Goal: Task Accomplishment & Management: Manage account settings

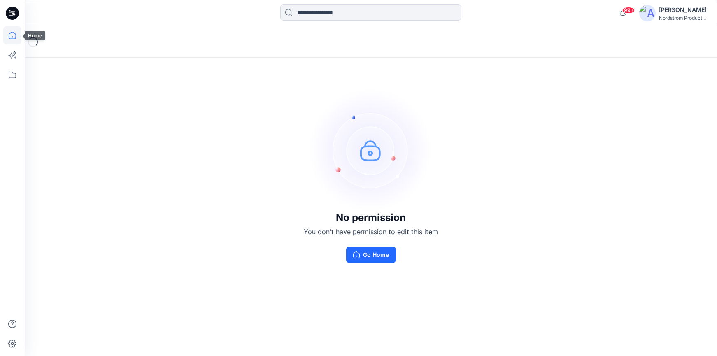
click at [13, 37] on icon at bounding box center [12, 35] width 18 height 18
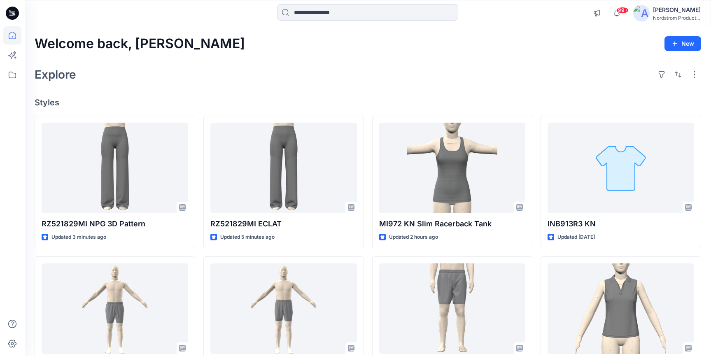
click at [367, 78] on div "Explore" at bounding box center [368, 75] width 667 height 20
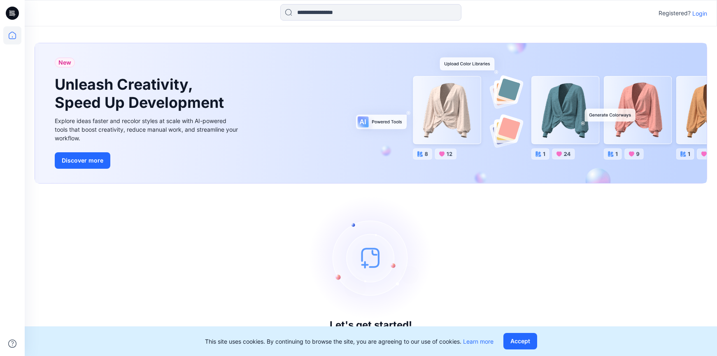
click at [699, 13] on p "Login" at bounding box center [700, 13] width 15 height 9
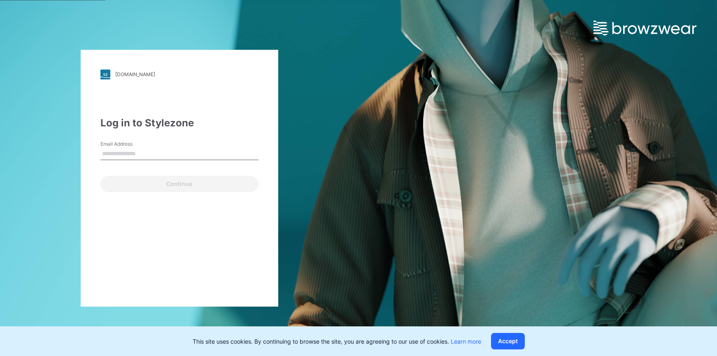
click at [142, 149] on input "Email Address" at bounding box center [179, 154] width 158 height 12
type input "**********"
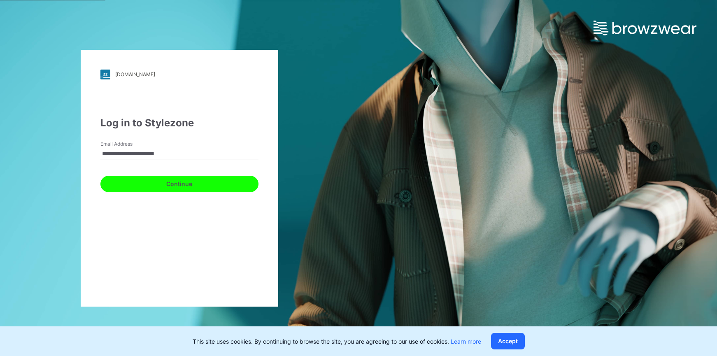
click at [185, 186] on button "Continue" at bounding box center [179, 184] width 158 height 16
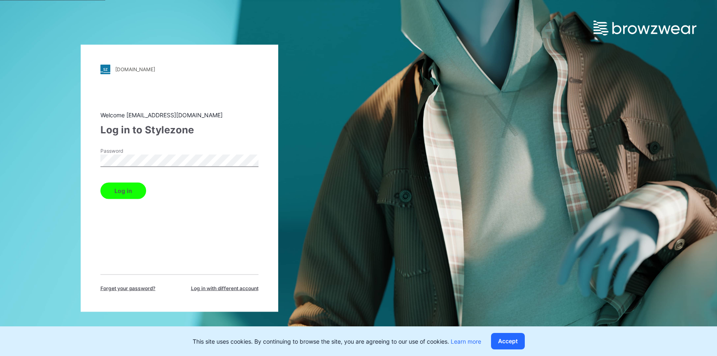
click at [127, 185] on button "Log in" at bounding box center [123, 190] width 46 height 16
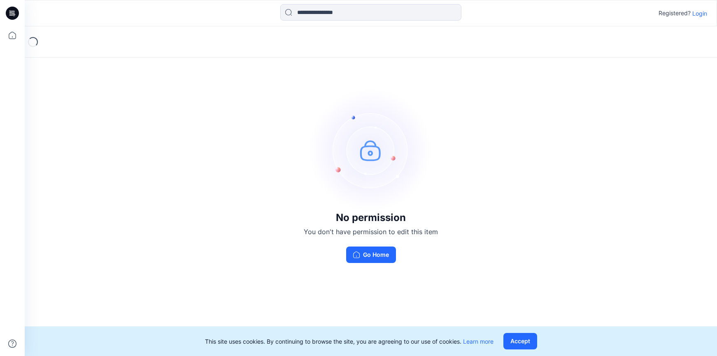
click at [699, 14] on p "Login" at bounding box center [700, 13] width 15 height 9
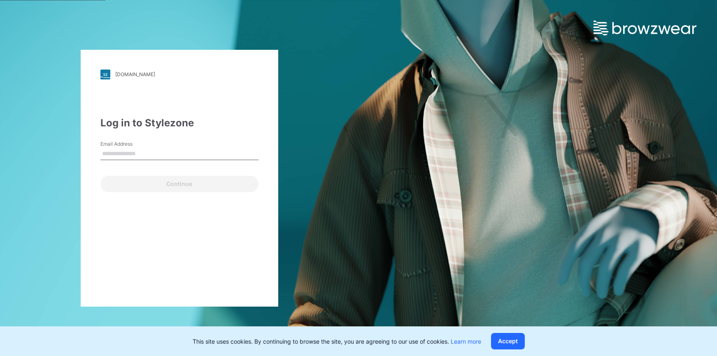
click at [179, 152] on input "Email Address" at bounding box center [179, 154] width 158 height 12
click at [189, 154] on input "Email Address" at bounding box center [179, 154] width 158 height 12
type input "**********"
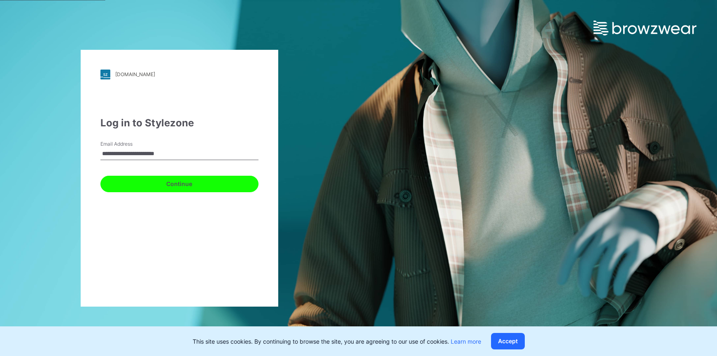
click at [173, 180] on button "Continue" at bounding box center [179, 184] width 158 height 16
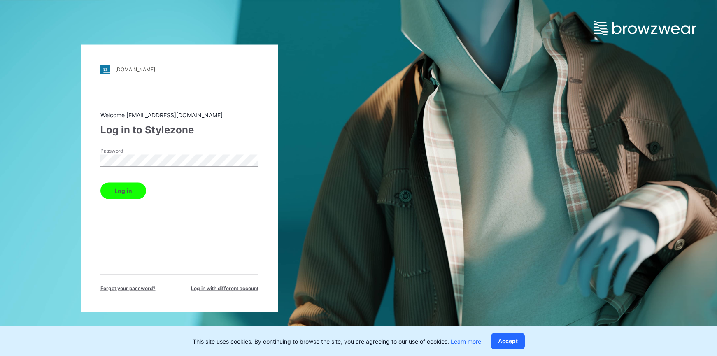
click at [114, 196] on button "Log in" at bounding box center [123, 190] width 46 height 16
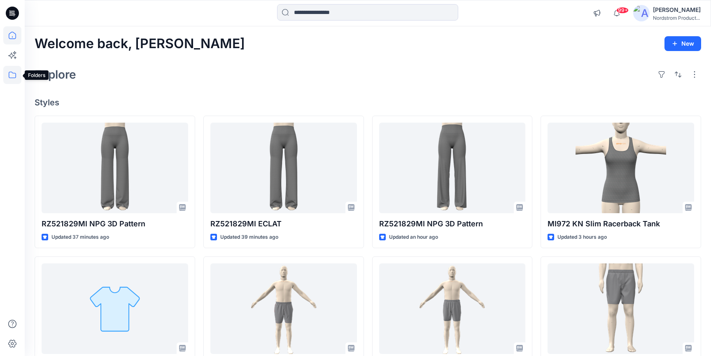
click at [11, 73] on icon at bounding box center [12, 75] width 18 height 18
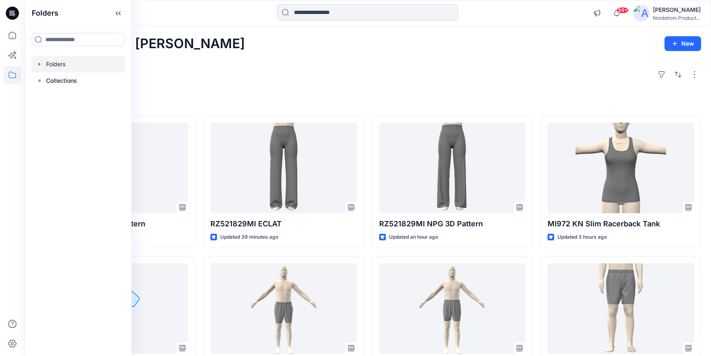
click at [42, 65] on icon "button" at bounding box center [39, 64] width 7 height 7
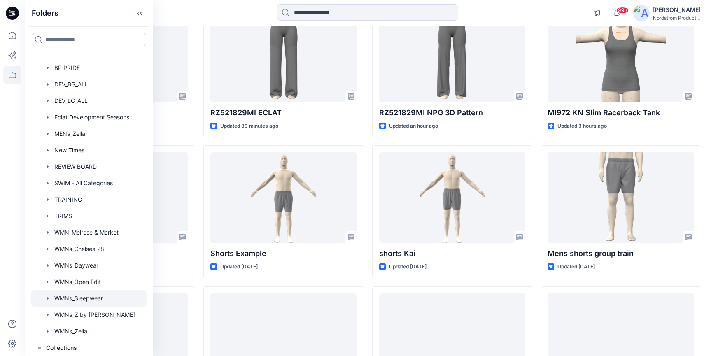
scroll to position [113, 0]
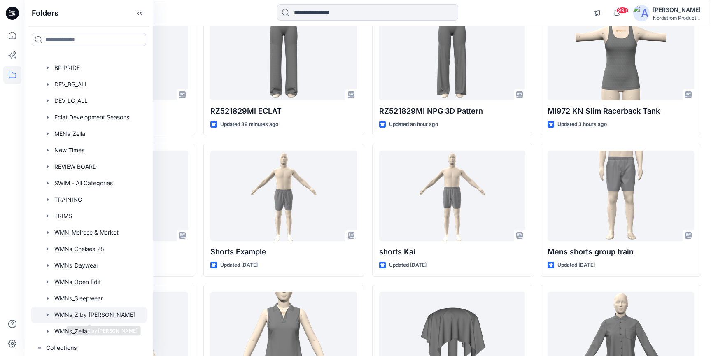
click at [89, 316] on div at bounding box center [88, 315] width 115 height 16
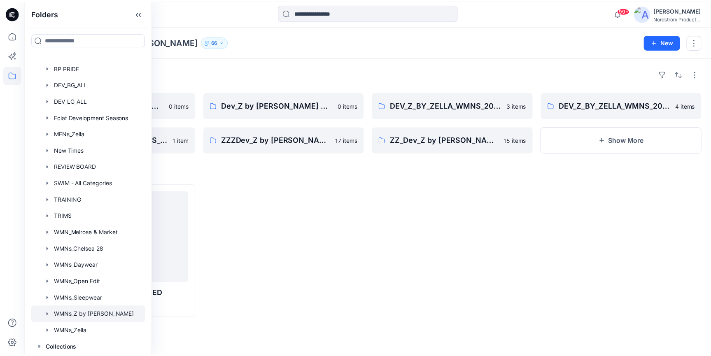
scroll to position [113, 0]
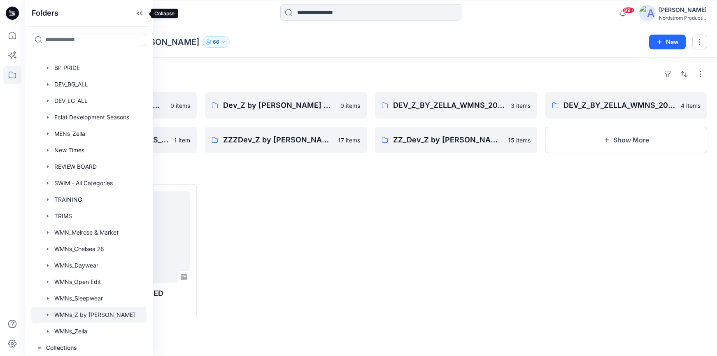
click at [143, 12] on icon at bounding box center [139, 14] width 13 height 14
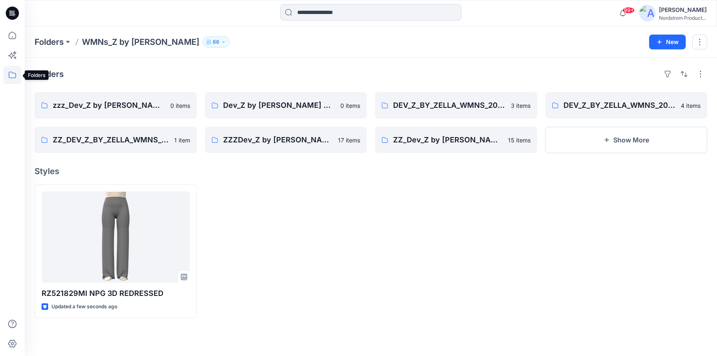
click at [12, 74] on icon at bounding box center [12, 75] width 18 height 18
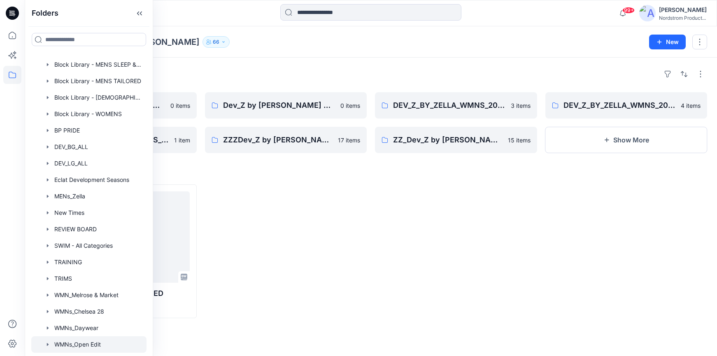
scroll to position [243, 0]
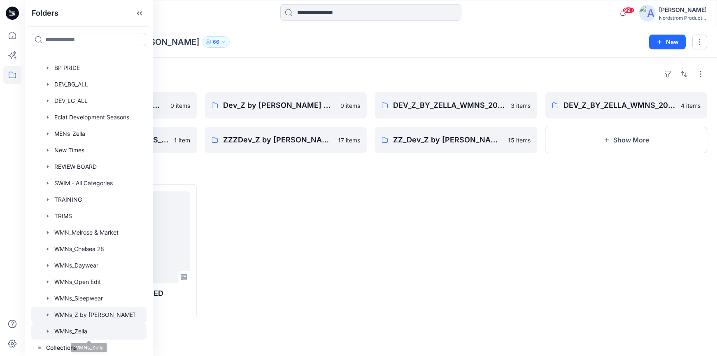
click at [69, 329] on div at bounding box center [88, 331] width 115 height 16
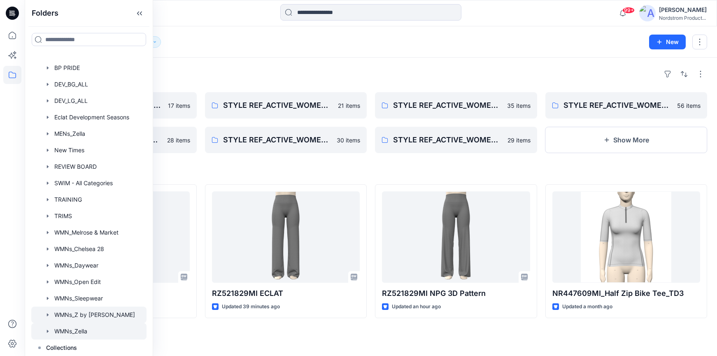
click at [76, 315] on div at bounding box center [88, 315] width 115 height 16
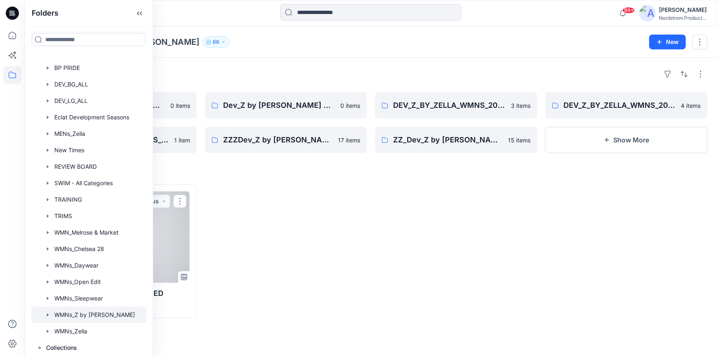
click at [172, 234] on div at bounding box center [116, 236] width 148 height 91
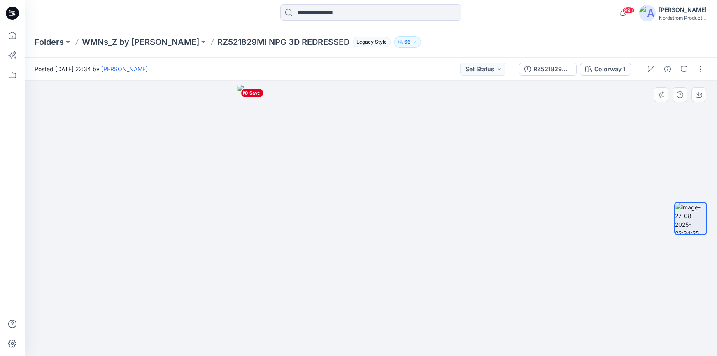
drag, startPoint x: 402, startPoint y: 322, endPoint x: 334, endPoint y: 325, distance: 68.4
click at [353, 330] on img at bounding box center [371, 221] width 268 height 272
drag, startPoint x: 334, startPoint y: 353, endPoint x: 338, endPoint y: 333, distance: 20.6
click at [334, 353] on div at bounding box center [371, 218] width 693 height 275
drag, startPoint x: 371, startPoint y: 319, endPoint x: 305, endPoint y: 305, distance: 67.4
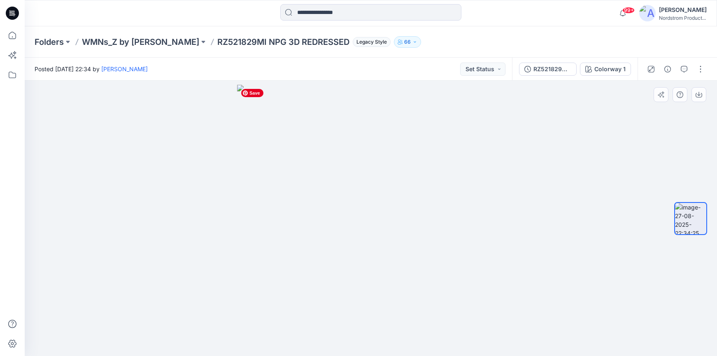
click at [285, 324] on img at bounding box center [371, 221] width 268 height 272
click at [404, 185] on img at bounding box center [371, 221] width 268 height 272
drag, startPoint x: 410, startPoint y: 230, endPoint x: 388, endPoint y: 339, distance: 111.1
click at [409, 239] on img at bounding box center [371, 221] width 268 height 272
drag, startPoint x: 384, startPoint y: 341, endPoint x: 320, endPoint y: 332, distance: 65.3
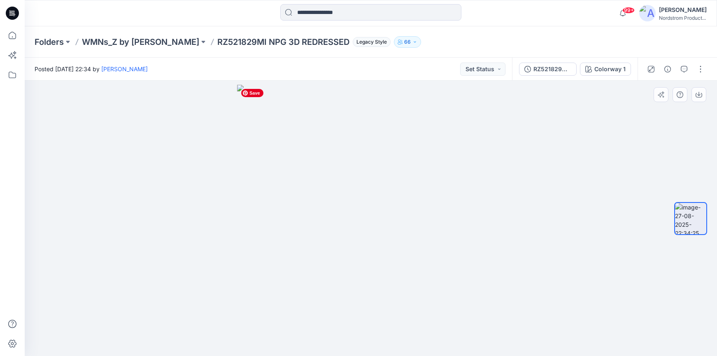
click at [320, 332] on img at bounding box center [371, 221] width 268 height 272
click at [389, 171] on img at bounding box center [371, 221] width 268 height 272
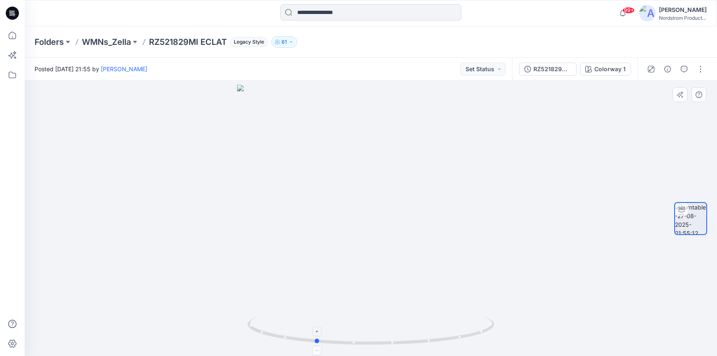
drag, startPoint x: 439, startPoint y: 327, endPoint x: 383, endPoint y: 316, distance: 56.6
click at [383, 316] on icon at bounding box center [371, 331] width 249 height 31
drag, startPoint x: 448, startPoint y: 332, endPoint x: 465, endPoint y: 332, distance: 16.9
click at [465, 332] on icon at bounding box center [371, 331] width 249 height 31
drag, startPoint x: 395, startPoint y: 317, endPoint x: 444, endPoint y: 318, distance: 49.4
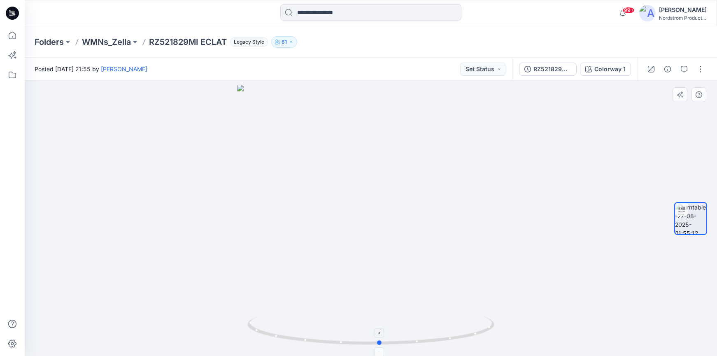
click at [444, 318] on div at bounding box center [371, 218] width 693 height 275
drag, startPoint x: 392, startPoint y: 335, endPoint x: 351, endPoint y: 334, distance: 40.8
click at [351, 334] on icon at bounding box center [371, 331] width 249 height 31
drag, startPoint x: 350, startPoint y: 327, endPoint x: 429, endPoint y: 326, distance: 79.5
click at [429, 326] on icon at bounding box center [371, 331] width 249 height 31
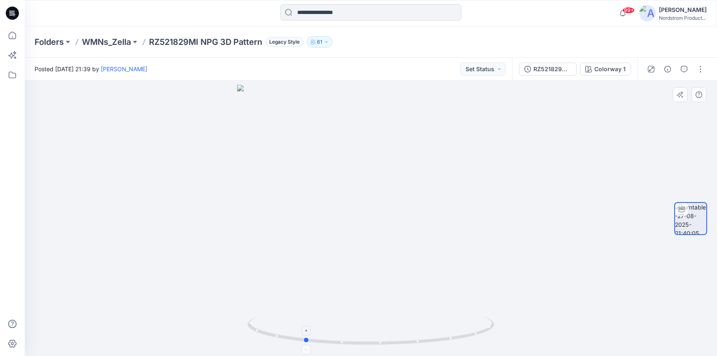
drag, startPoint x: 437, startPoint y: 329, endPoint x: 371, endPoint y: 324, distance: 67.0
click at [371, 324] on icon at bounding box center [371, 331] width 249 height 31
drag, startPoint x: 327, startPoint y: 332, endPoint x: 378, endPoint y: 336, distance: 51.2
click at [378, 336] on icon at bounding box center [371, 331] width 249 height 31
click at [327, 43] on icon "button" at bounding box center [326, 42] width 5 height 5
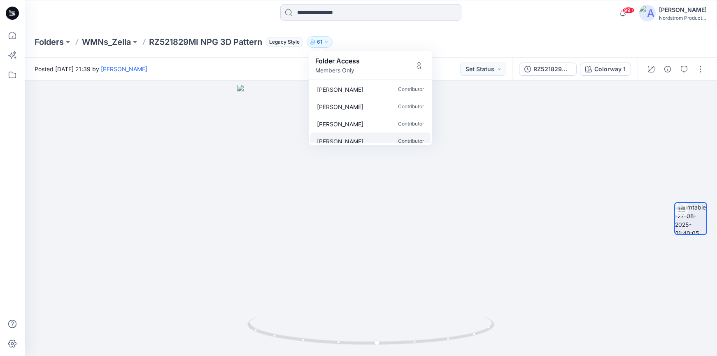
scroll to position [993, 0]
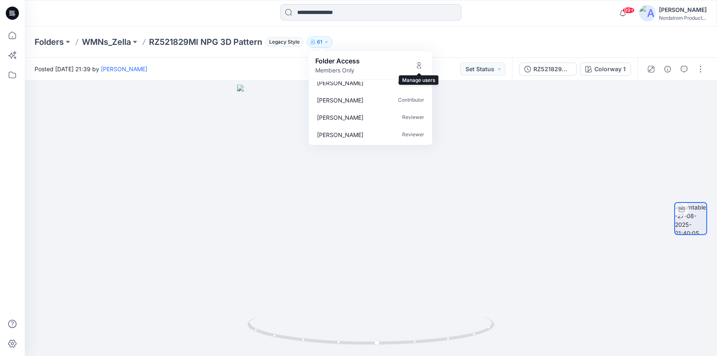
click at [422, 58] on div "Folder Access Members Only" at bounding box center [370, 65] width 110 height 19
click at [420, 66] on icon "Manage Users" at bounding box center [419, 65] width 7 height 7
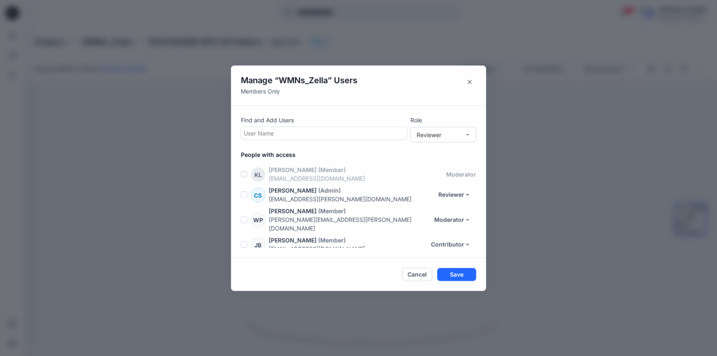
scroll to position [1170, 0]
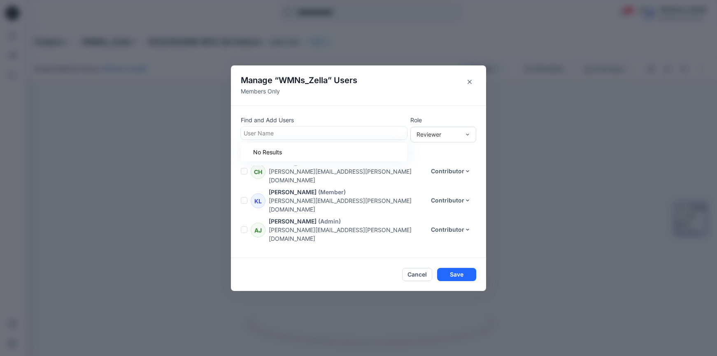
click at [345, 133] on div at bounding box center [324, 133] width 161 height 10
click at [347, 134] on div at bounding box center [324, 133] width 161 height 10
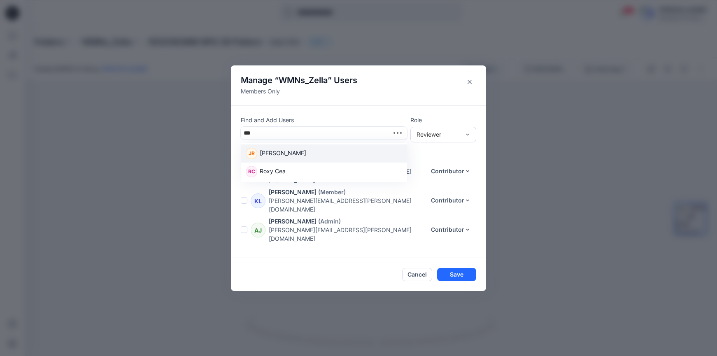
type input "****"
click at [288, 154] on div "RC Roxy Cea" at bounding box center [324, 154] width 156 height 12
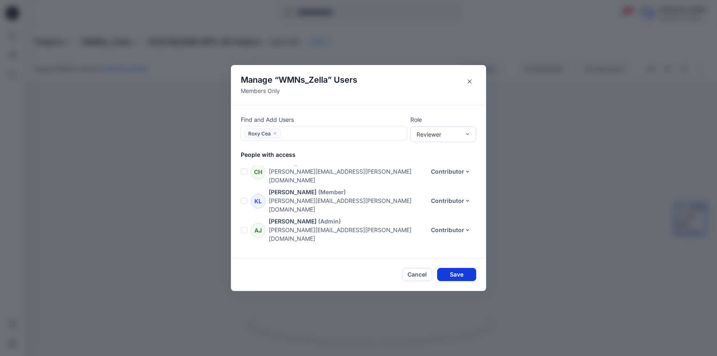
click at [465, 273] on button "Save" at bounding box center [456, 274] width 39 height 13
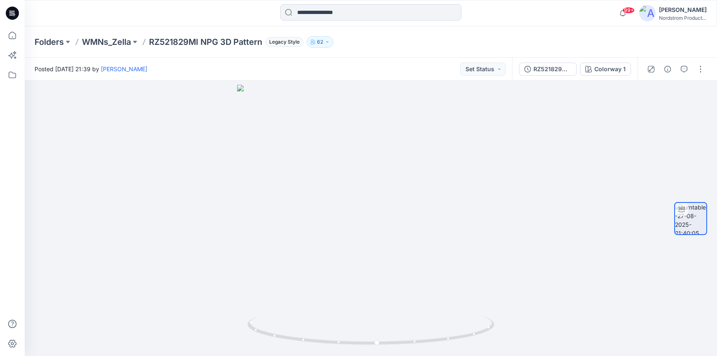
scroll to position [993, 0]
drag, startPoint x: 461, startPoint y: 303, endPoint x: 404, endPoint y: 315, distance: 58.1
click at [404, 315] on div at bounding box center [371, 218] width 693 height 275
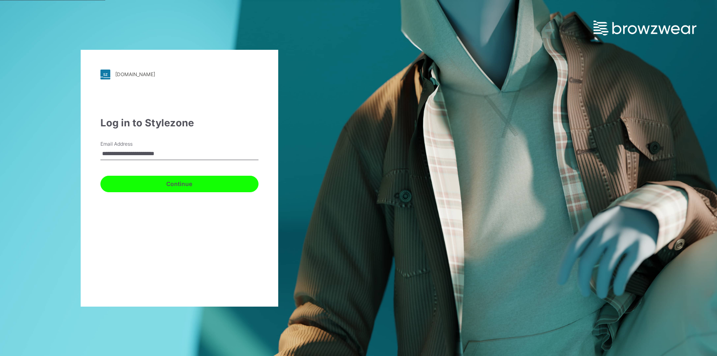
click at [184, 189] on button "Continue" at bounding box center [179, 184] width 158 height 16
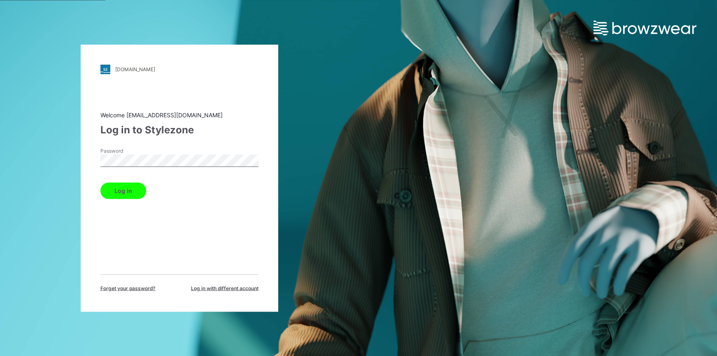
click at [123, 195] on button "Log in" at bounding box center [123, 190] width 46 height 16
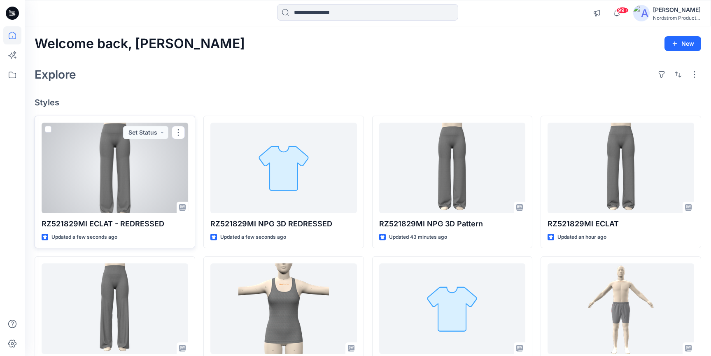
click at [121, 225] on p "RZ521829MI ECLAT - REDRESSED" at bounding box center [115, 224] width 147 height 12
click at [100, 175] on div at bounding box center [115, 168] width 147 height 91
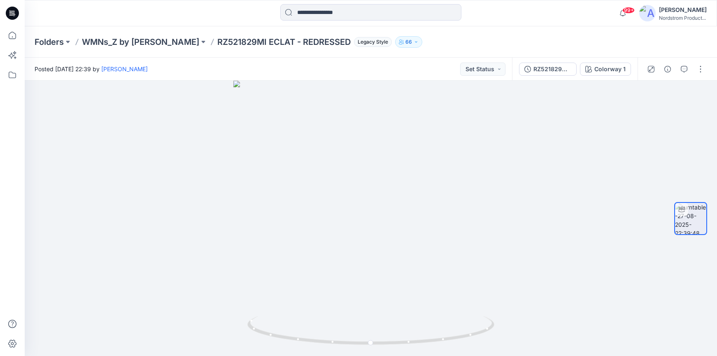
click at [406, 41] on p "66" at bounding box center [409, 41] width 7 height 9
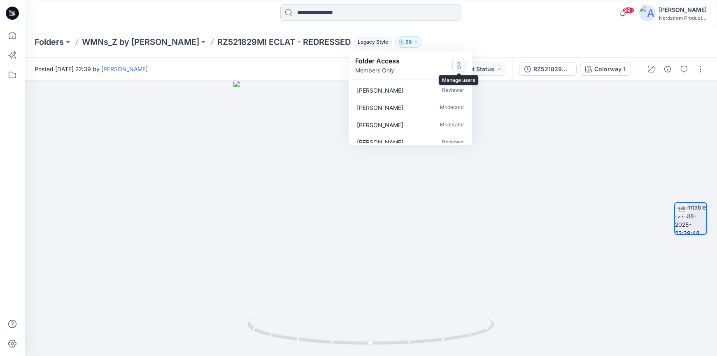
click at [460, 65] on icon "Manage Users" at bounding box center [459, 65] width 7 height 7
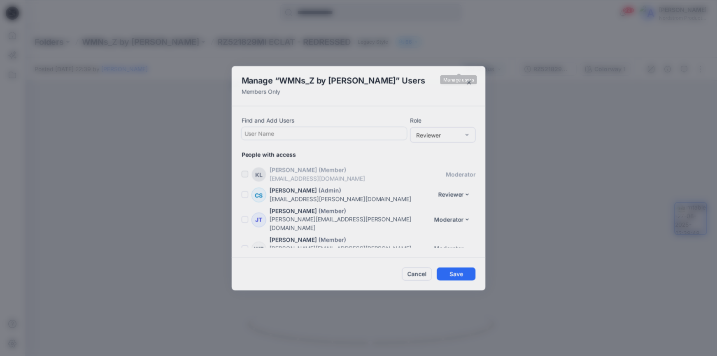
scroll to position [1273, 0]
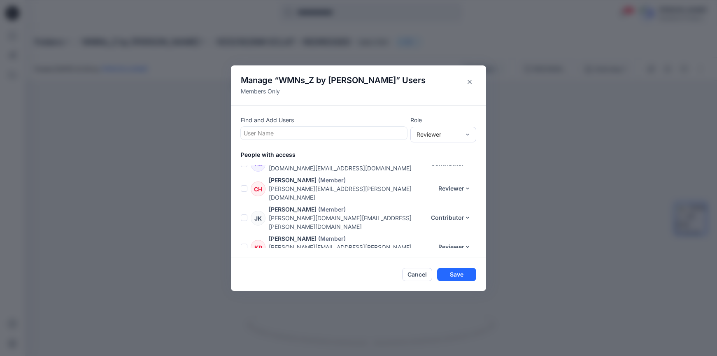
click at [299, 129] on div at bounding box center [324, 133] width 161 height 10
type input "****"
click at [288, 152] on div "RC Roxy Cea" at bounding box center [324, 154] width 156 height 12
click at [458, 274] on button "Save" at bounding box center [456, 274] width 39 height 13
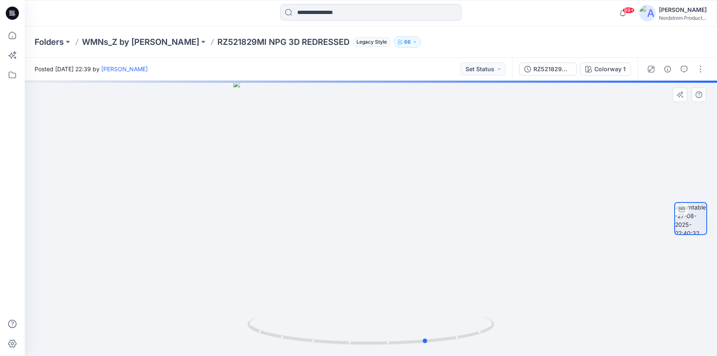
drag, startPoint x: 362, startPoint y: 323, endPoint x: 224, endPoint y: 302, distance: 140.0
click at [224, 302] on div at bounding box center [371, 218] width 693 height 275
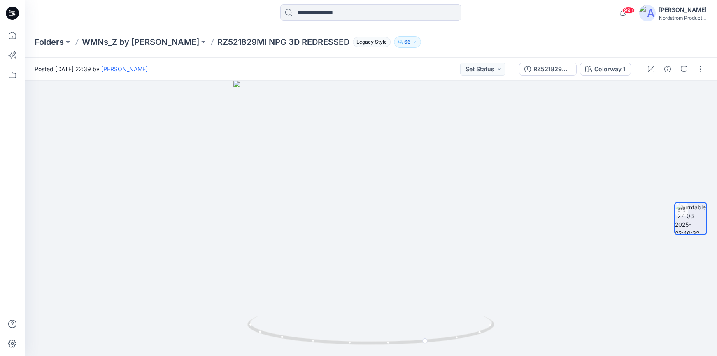
click at [413, 43] on icon "button" at bounding box center [415, 42] width 5 height 5
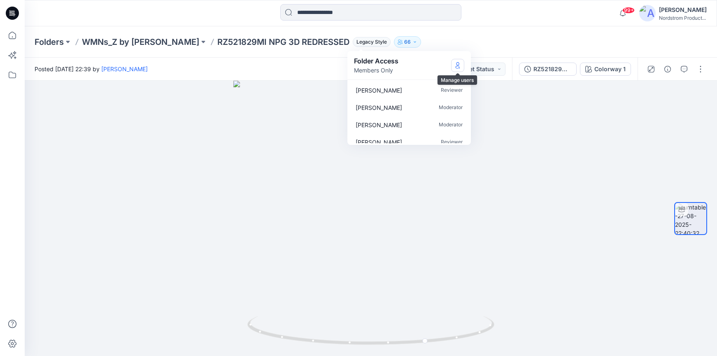
click at [455, 62] on icon "Manage Users" at bounding box center [458, 65] width 7 height 7
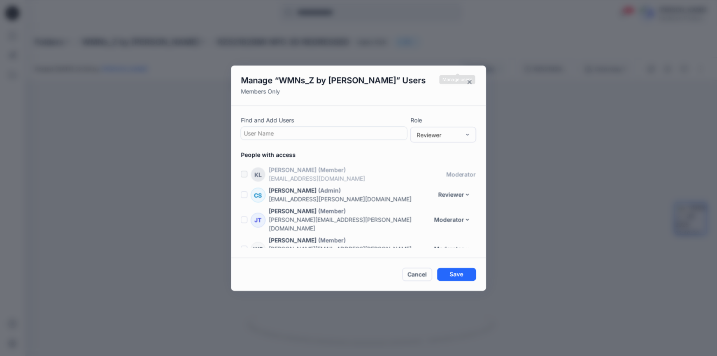
scroll to position [1273, 0]
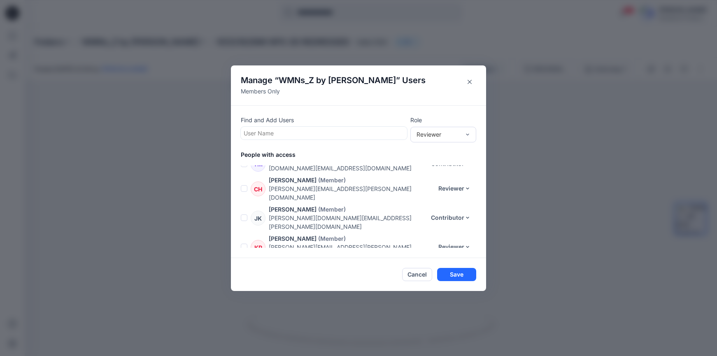
click at [309, 134] on div at bounding box center [324, 133] width 161 height 10
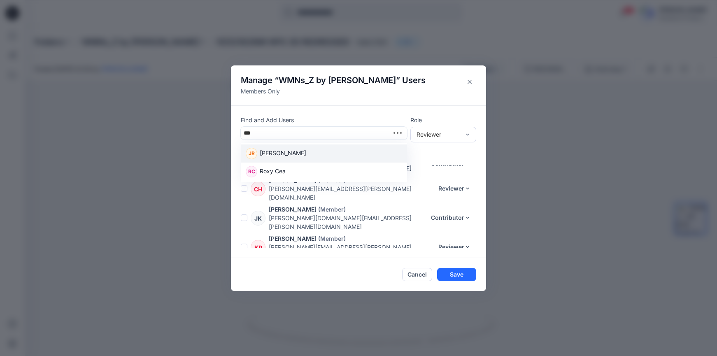
type input "****"
click at [276, 154] on p "Roxy Cea" at bounding box center [273, 154] width 26 height 11
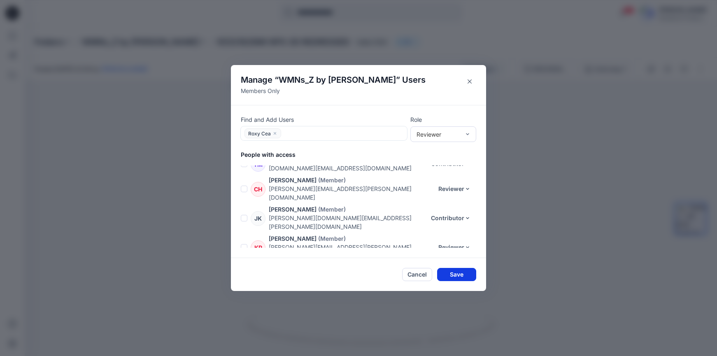
click at [444, 271] on button "Save" at bounding box center [456, 274] width 39 height 13
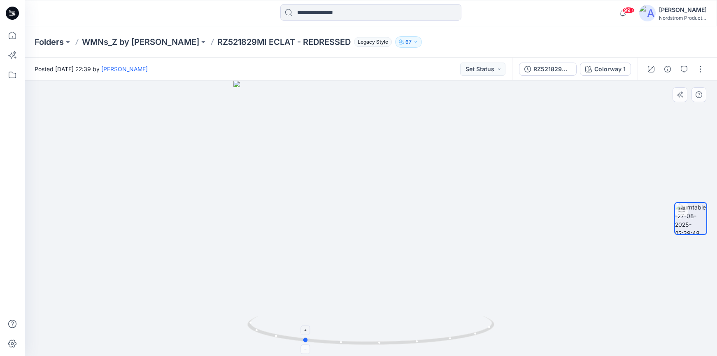
drag, startPoint x: 383, startPoint y: 330, endPoint x: 331, endPoint y: 323, distance: 52.4
click at [331, 323] on icon at bounding box center [371, 331] width 249 height 31
drag, startPoint x: 425, startPoint y: 336, endPoint x: 353, endPoint y: 329, distance: 71.6
click at [353, 329] on icon at bounding box center [371, 331] width 249 height 31
click at [357, 328] on icon at bounding box center [371, 331] width 249 height 31
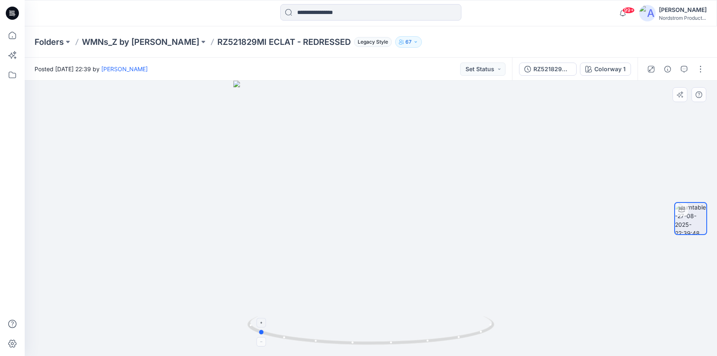
drag, startPoint x: 361, startPoint y: 329, endPoint x: 386, endPoint y: 330, distance: 25.2
click at [386, 330] on icon at bounding box center [371, 331] width 249 height 31
drag, startPoint x: 373, startPoint y: 337, endPoint x: 420, endPoint y: 336, distance: 46.5
click at [420, 336] on icon at bounding box center [371, 331] width 249 height 31
drag, startPoint x: 386, startPoint y: 339, endPoint x: 415, endPoint y: 340, distance: 28.8
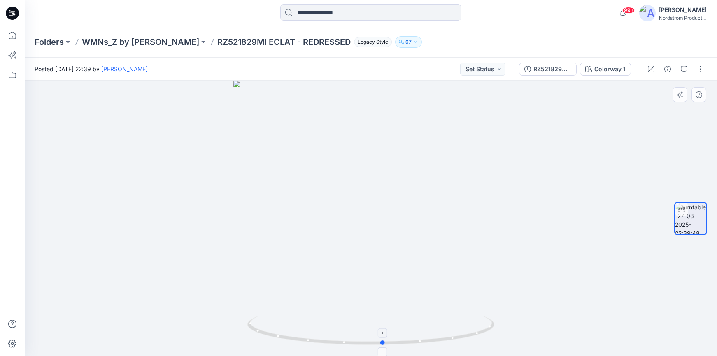
click at [415, 340] on icon at bounding box center [371, 331] width 249 height 31
drag, startPoint x: 414, startPoint y: 319, endPoint x: 362, endPoint y: 294, distance: 57.8
click at [343, 331] on icon at bounding box center [371, 331] width 249 height 31
drag, startPoint x: 411, startPoint y: 337, endPoint x: 365, endPoint y: 334, distance: 45.5
click at [365, 334] on icon at bounding box center [371, 331] width 249 height 31
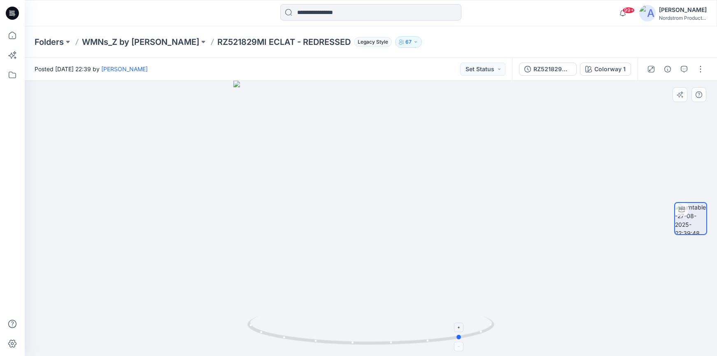
drag, startPoint x: 433, startPoint y: 323, endPoint x: 377, endPoint y: 325, distance: 56.4
click at [377, 325] on icon at bounding box center [371, 331] width 249 height 31
drag, startPoint x: 446, startPoint y: 328, endPoint x: 386, endPoint y: 336, distance: 61.1
click at [386, 336] on icon at bounding box center [371, 331] width 249 height 31
drag, startPoint x: 412, startPoint y: 331, endPoint x: 369, endPoint y: 334, distance: 43.0
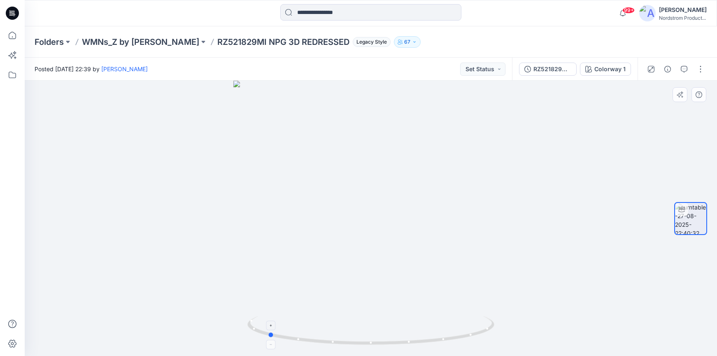
click at [369, 334] on icon at bounding box center [371, 331] width 249 height 31
drag, startPoint x: 369, startPoint y: 328, endPoint x: 442, endPoint y: 297, distance: 79.5
click at [418, 336] on icon at bounding box center [371, 331] width 249 height 31
drag, startPoint x: 370, startPoint y: 339, endPoint x: 439, endPoint y: 342, distance: 69.2
click at [439, 342] on icon at bounding box center [371, 331] width 249 height 31
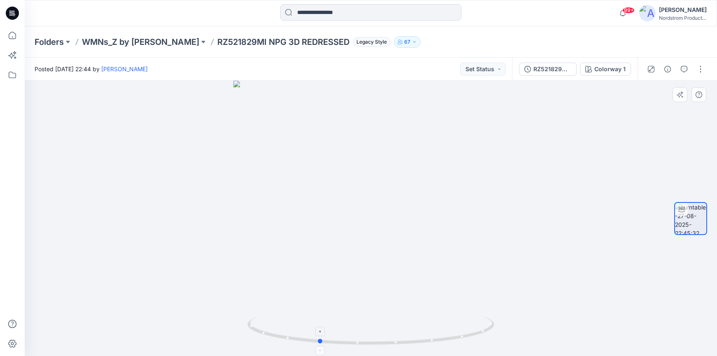
drag, startPoint x: 420, startPoint y: 333, endPoint x: 367, endPoint y: 332, distance: 52.3
click at [367, 332] on icon at bounding box center [371, 331] width 249 height 31
drag, startPoint x: 440, startPoint y: 334, endPoint x: 388, endPoint y: 336, distance: 51.5
click at [388, 336] on icon at bounding box center [371, 331] width 249 height 31
drag, startPoint x: 432, startPoint y: 338, endPoint x: 374, endPoint y: 336, distance: 57.7
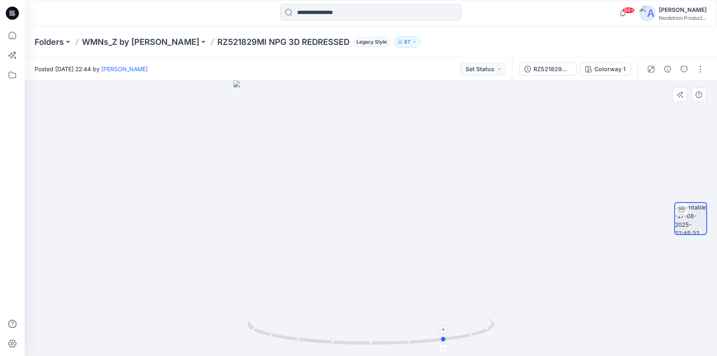
click at [374, 336] on icon at bounding box center [371, 331] width 249 height 31
